Goal: Transaction & Acquisition: Purchase product/service

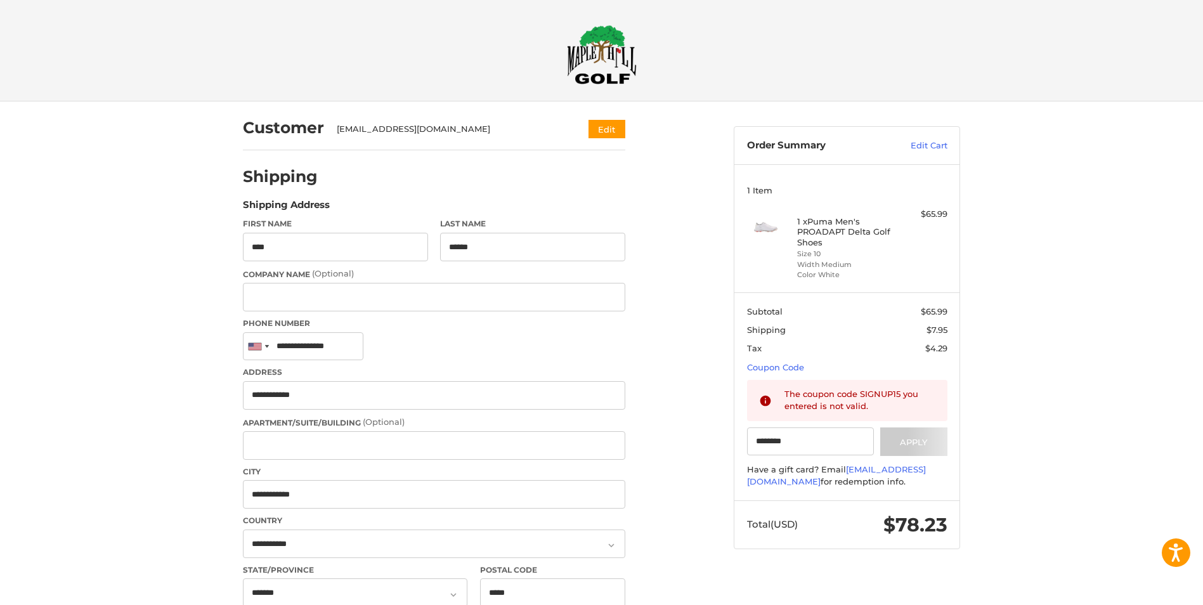
select select "**"
click at [913, 436] on button "Apply" at bounding box center [913, 441] width 67 height 29
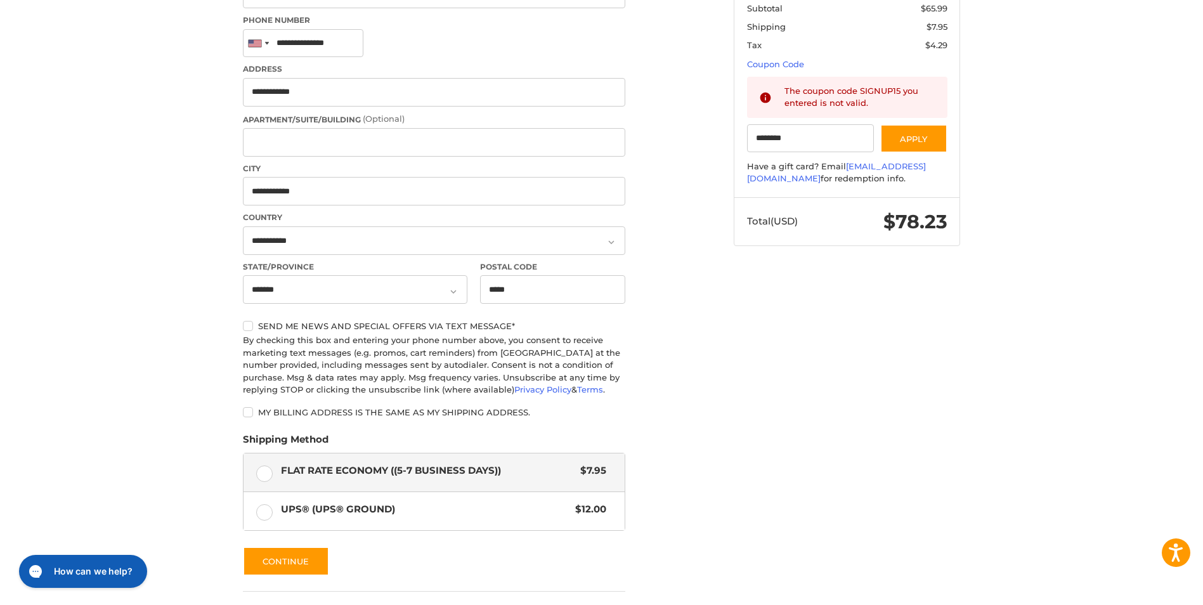
scroll to position [389, 0]
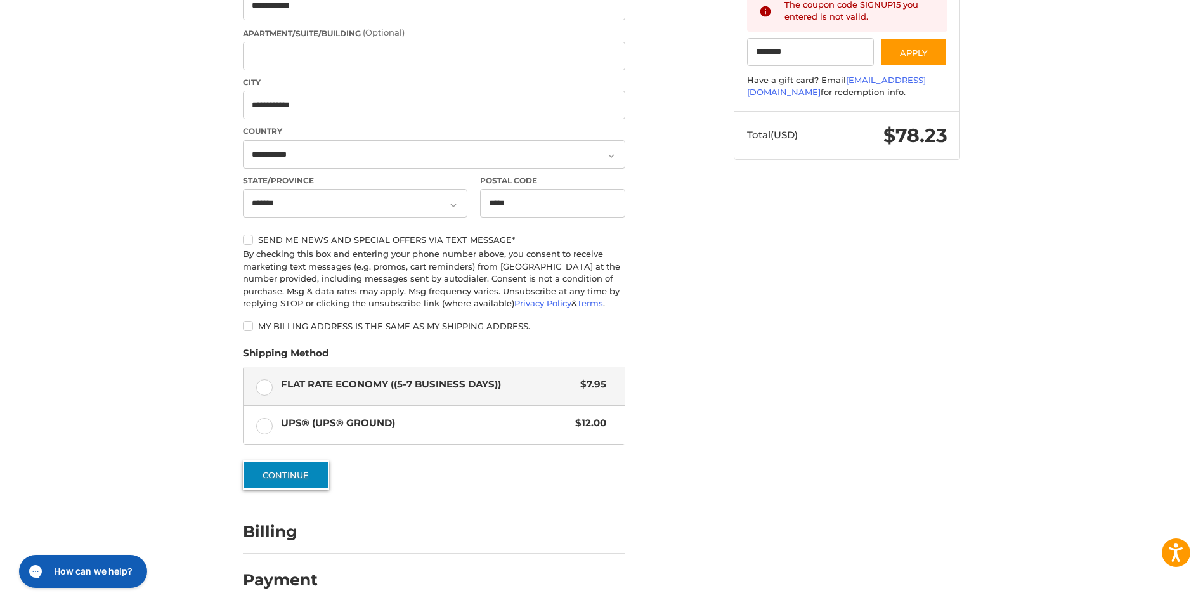
click at [313, 477] on button "Continue" at bounding box center [286, 474] width 86 height 29
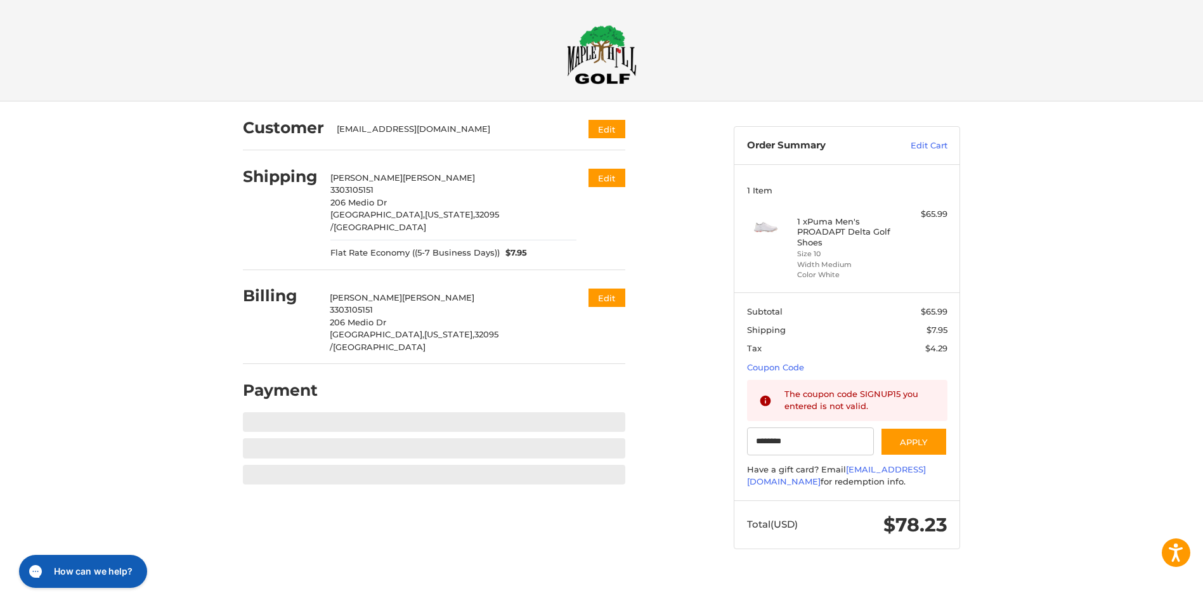
scroll to position [0, 0]
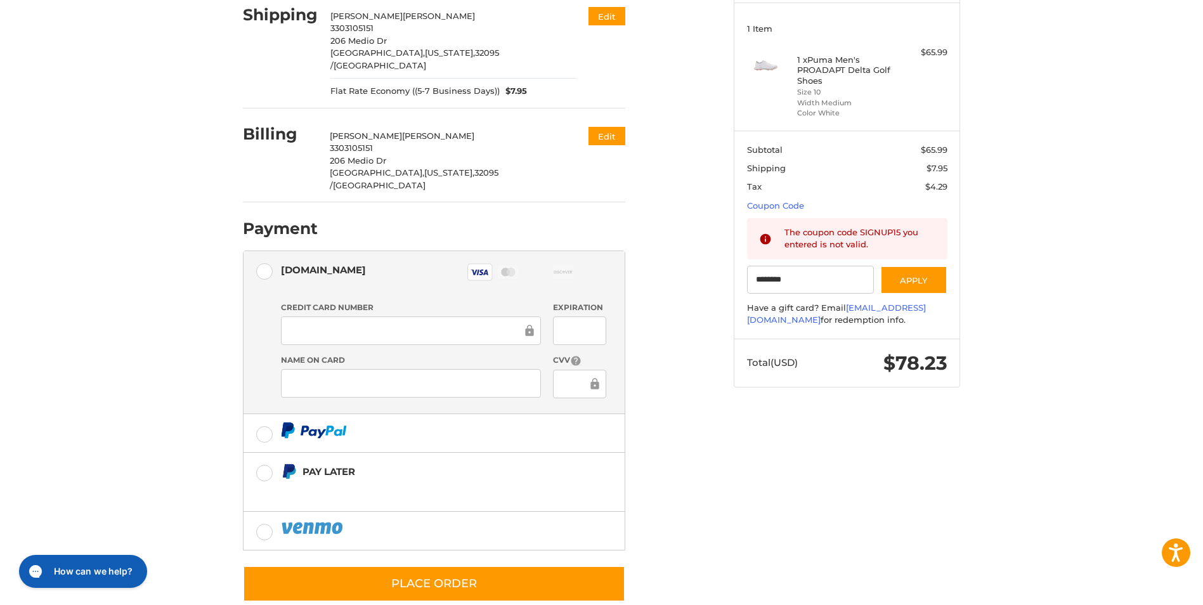
click at [261, 251] on label "Authorize.net Visa Master Amex Discover Diners Club JCB" at bounding box center [433, 274] width 381 height 46
click at [267, 512] on label at bounding box center [433, 531] width 381 height 38
